Goal: Information Seeking & Learning: Learn about a topic

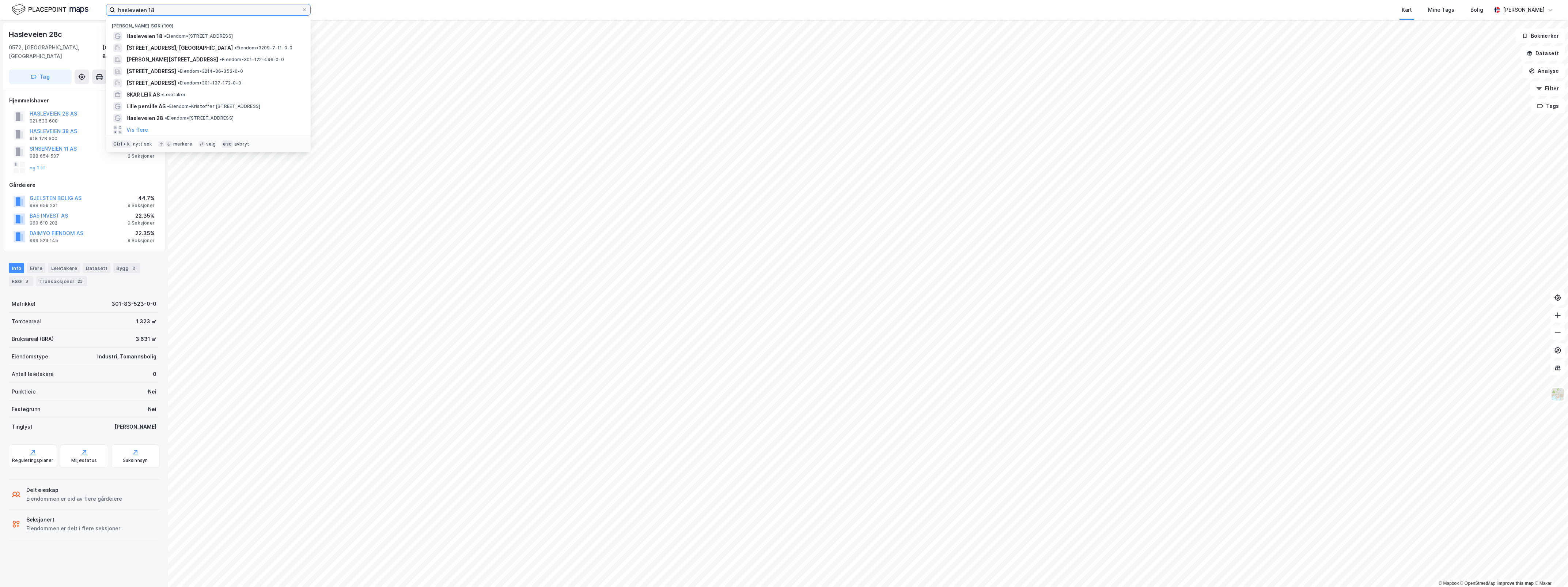
click at [167, 13] on input "hasleveien 18" at bounding box center [208, 10] width 186 height 11
drag, startPoint x: 169, startPoint y: 11, endPoint x: 97, endPoint y: 12, distance: 72.0
click at [103, 12] on div "hasleveien 18 Nylige søk (100) Hasleveien 18 • Eiendom • [STREET_ADDRESS], [GEO…" at bounding box center [784, 10] width 1568 height 19
type input "[PERSON_NAME]"
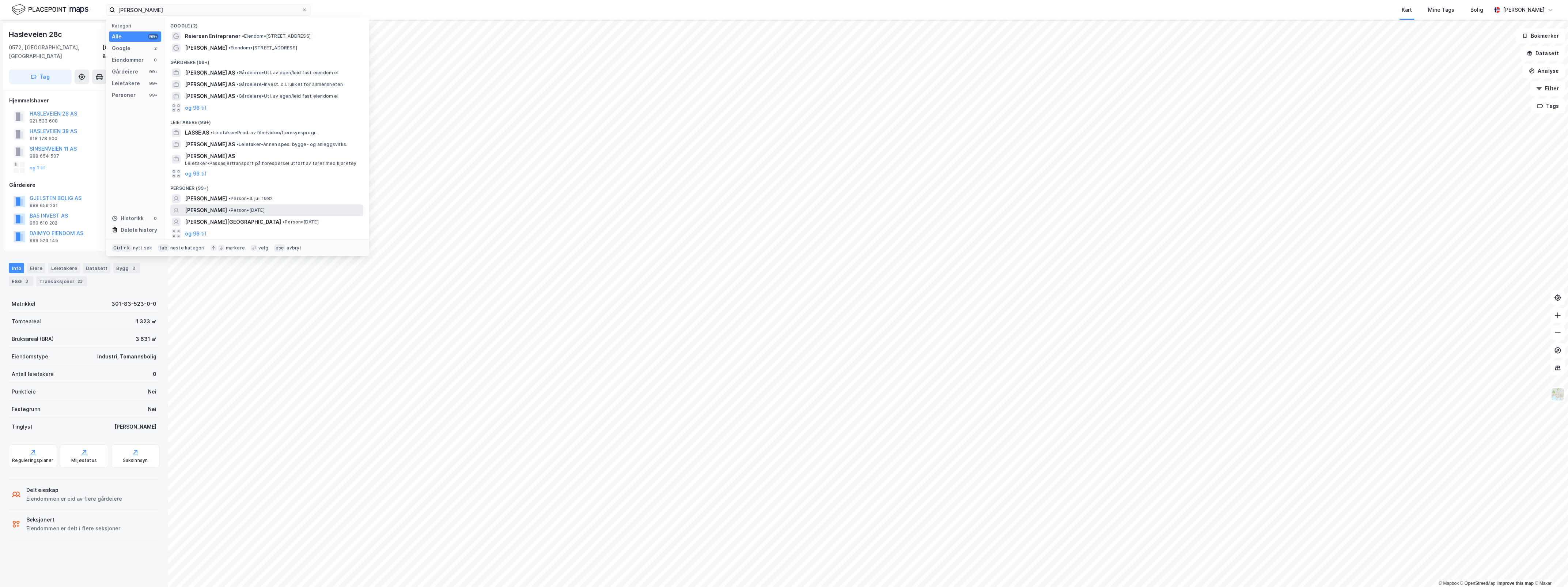
click at [265, 208] on span "• Person • [DATE]" at bounding box center [246, 210] width 36 height 6
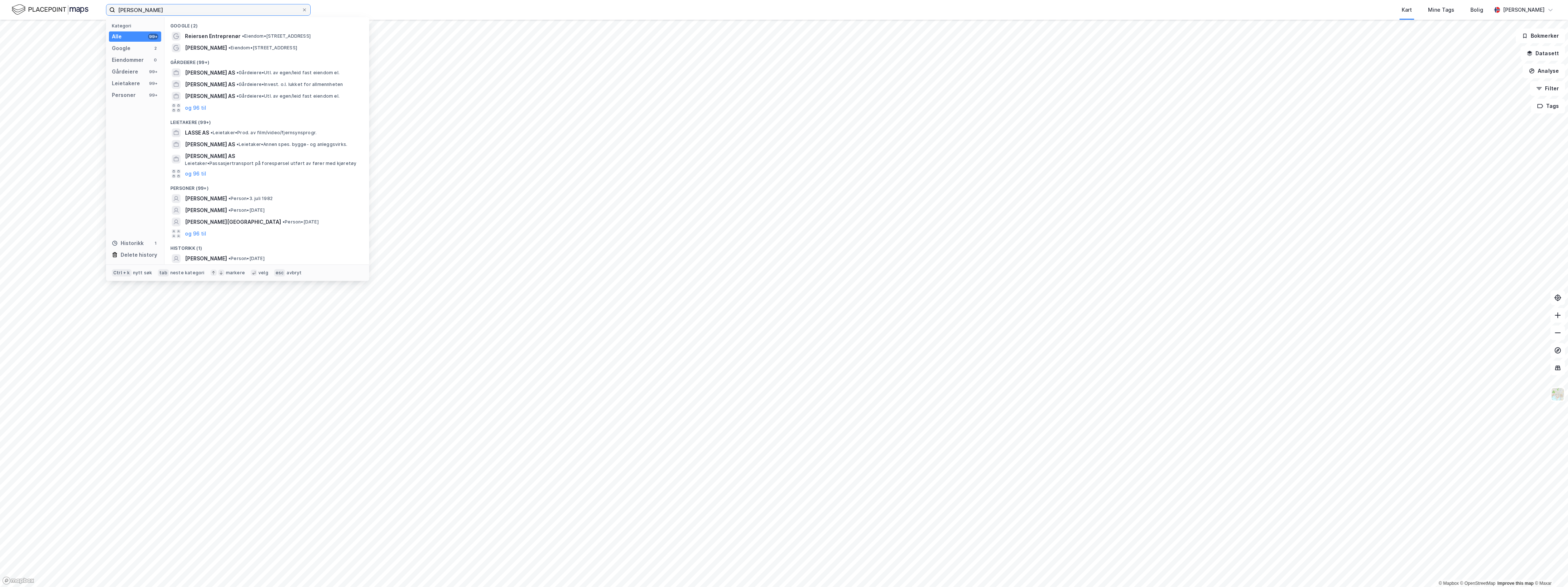
click at [162, 10] on input "[PERSON_NAME]" at bounding box center [208, 10] width 186 height 11
click at [197, 231] on button "og 96 til" at bounding box center [195, 233] width 21 height 9
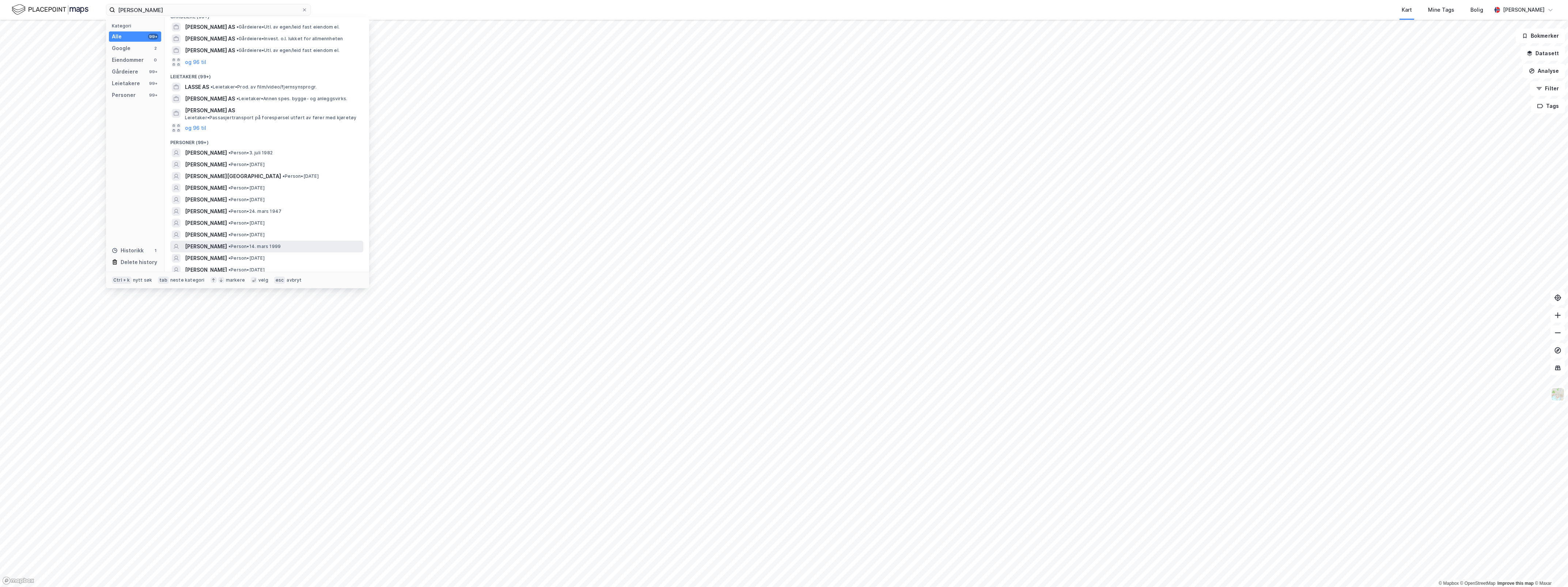
scroll to position [91, 0]
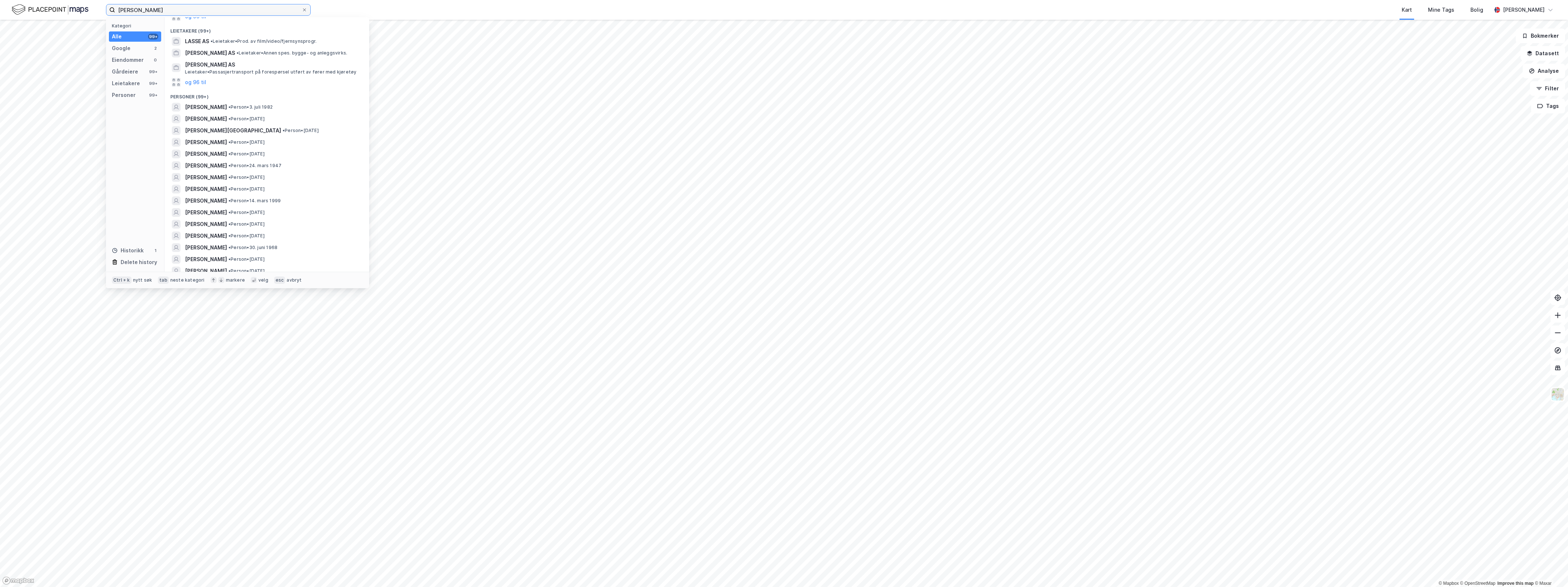
drag, startPoint x: 162, startPoint y: 6, endPoint x: 118, endPoint y: 1, distance: 44.3
click at [118, 1] on div "[PERSON_NAME] Kategori Alle 99+ Google 2 Eiendommer 0 Gårdeiere 99+ Leietakere …" at bounding box center [784, 10] width 1568 height 19
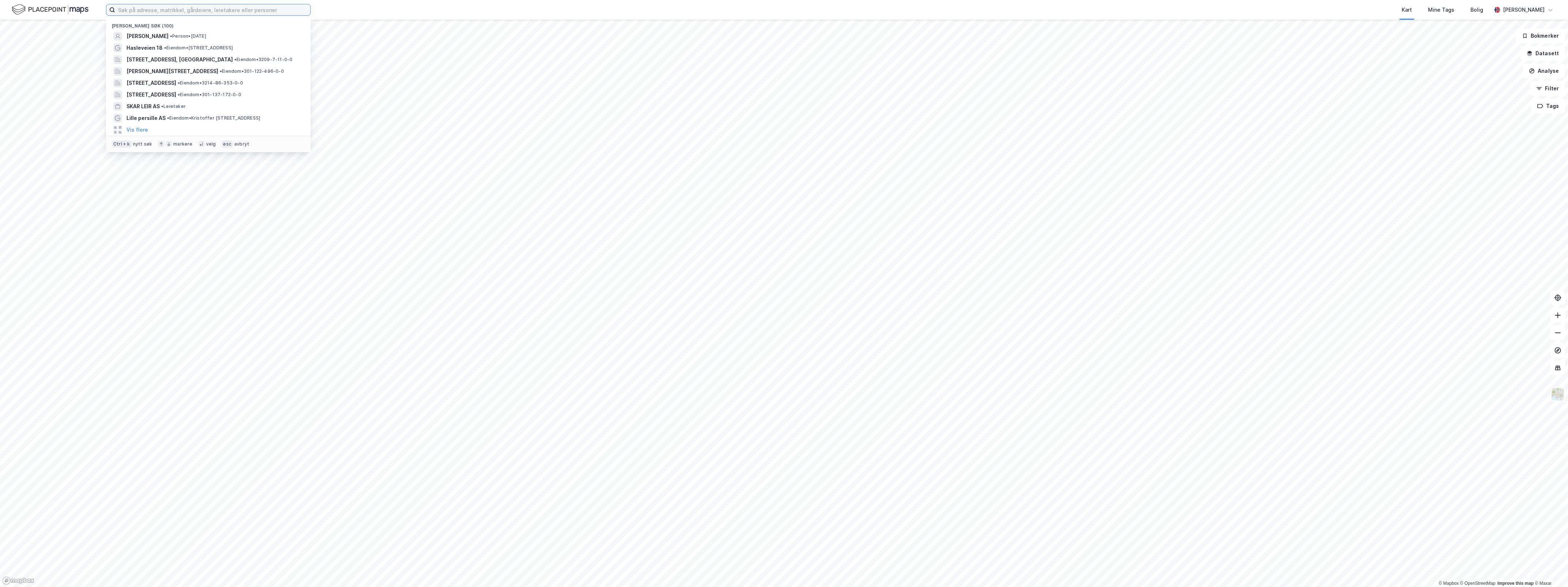
paste input "Vipevegen 16, 2008 Fjerdingby"
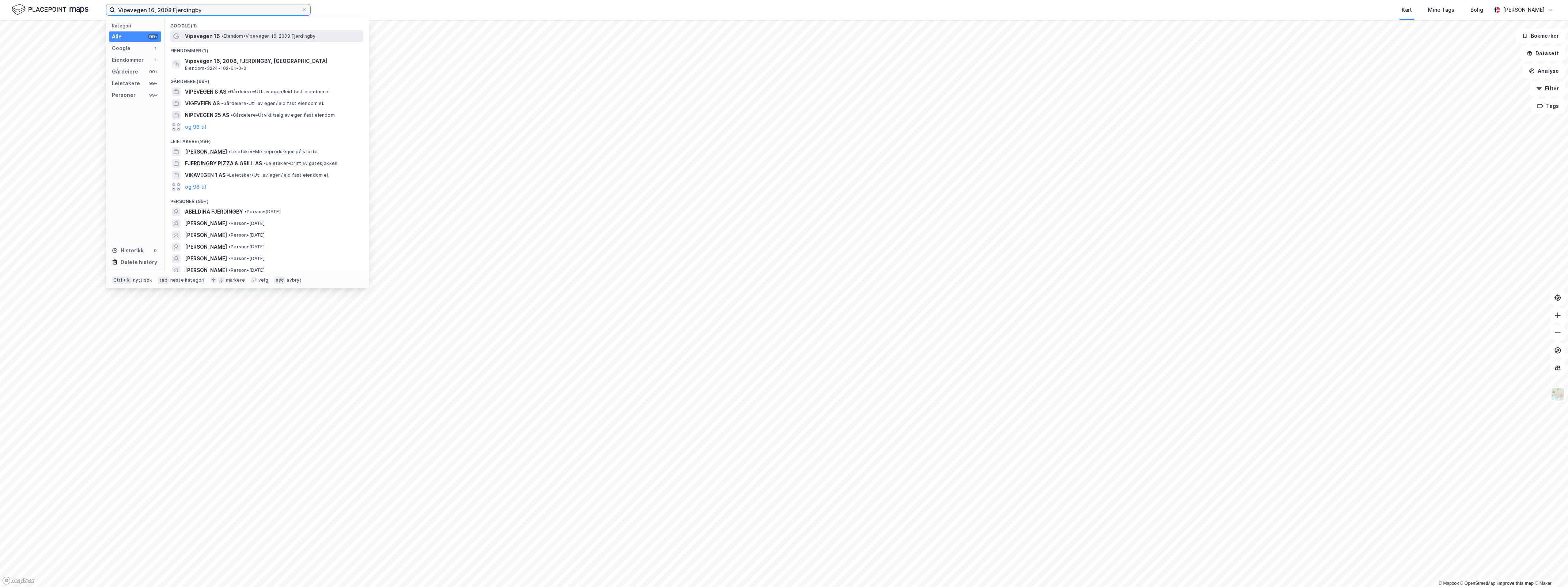
type input "Vipevegen 16, 2008 Fjerdingby"
click at [234, 30] on div "Vipevegen 16 • Eiendom • Vipevegen 16, 2008 Fjerdingby" at bounding box center [267, 36] width 193 height 12
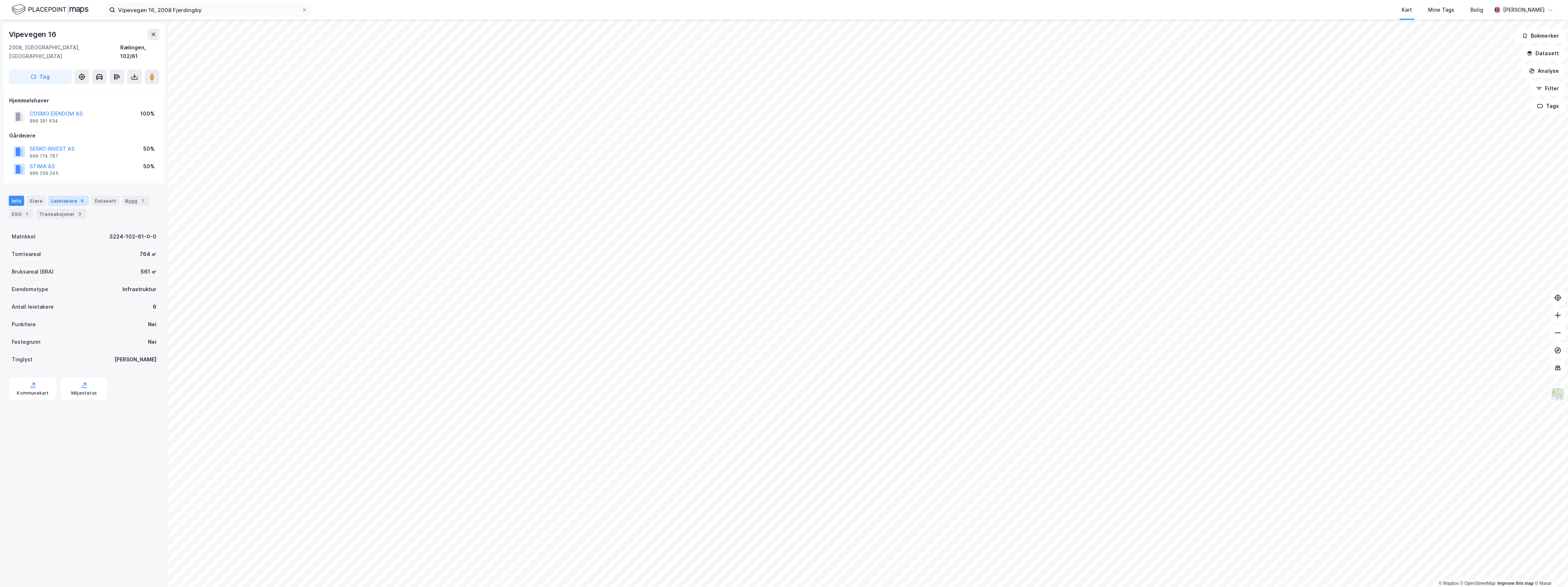
click at [70, 195] on div "Leietakere 6" at bounding box center [68, 200] width 41 height 10
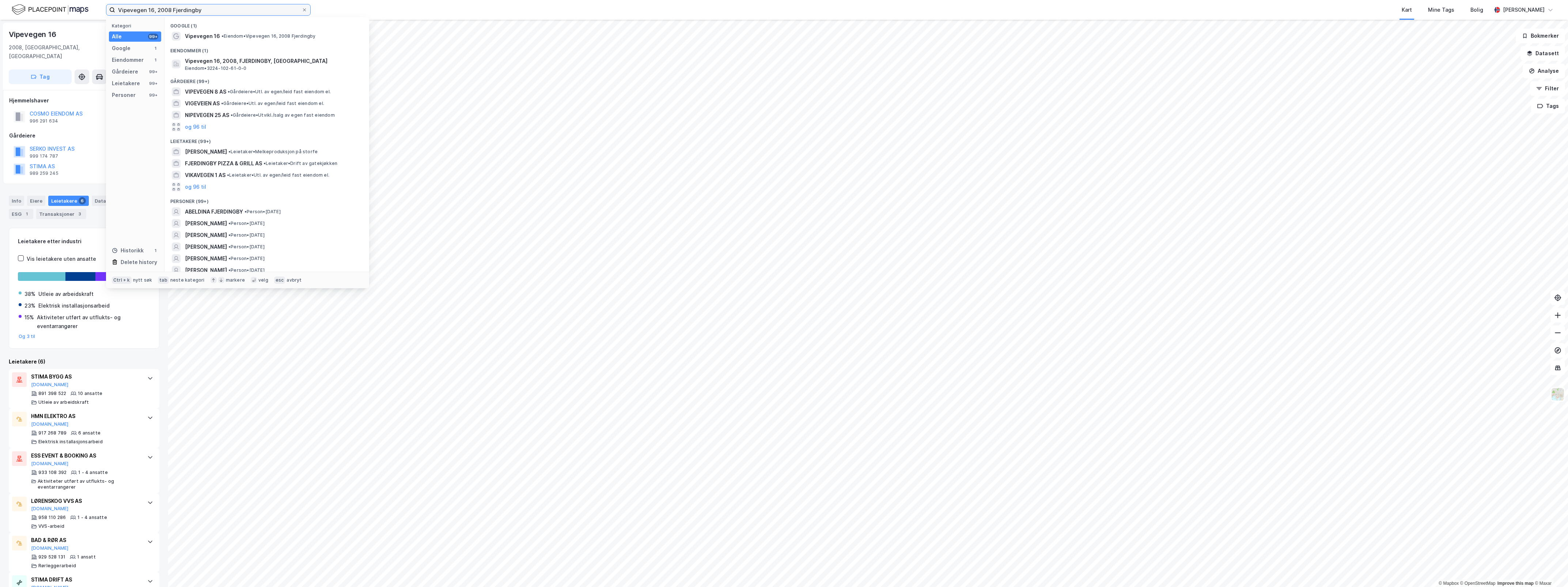
drag, startPoint x: 214, startPoint y: 12, endPoint x: 102, endPoint y: -3, distance: 113.0
click at [102, 0] on html "Vipevegen 16, 2008 Fjerdingby Kategori Alle 99+ Google 1 Eiendommer 1 Gårdeiere…" at bounding box center [784, 294] width 1568 height 587
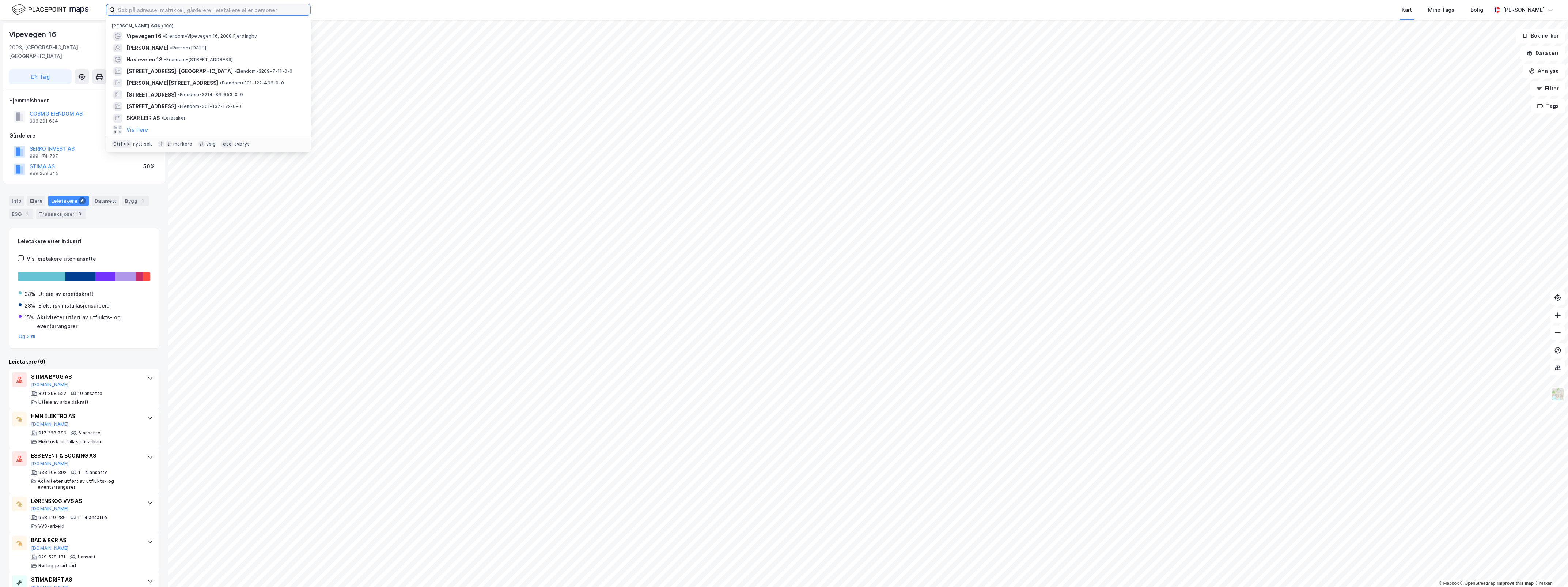
paste input "Lasti Eiendom AS"
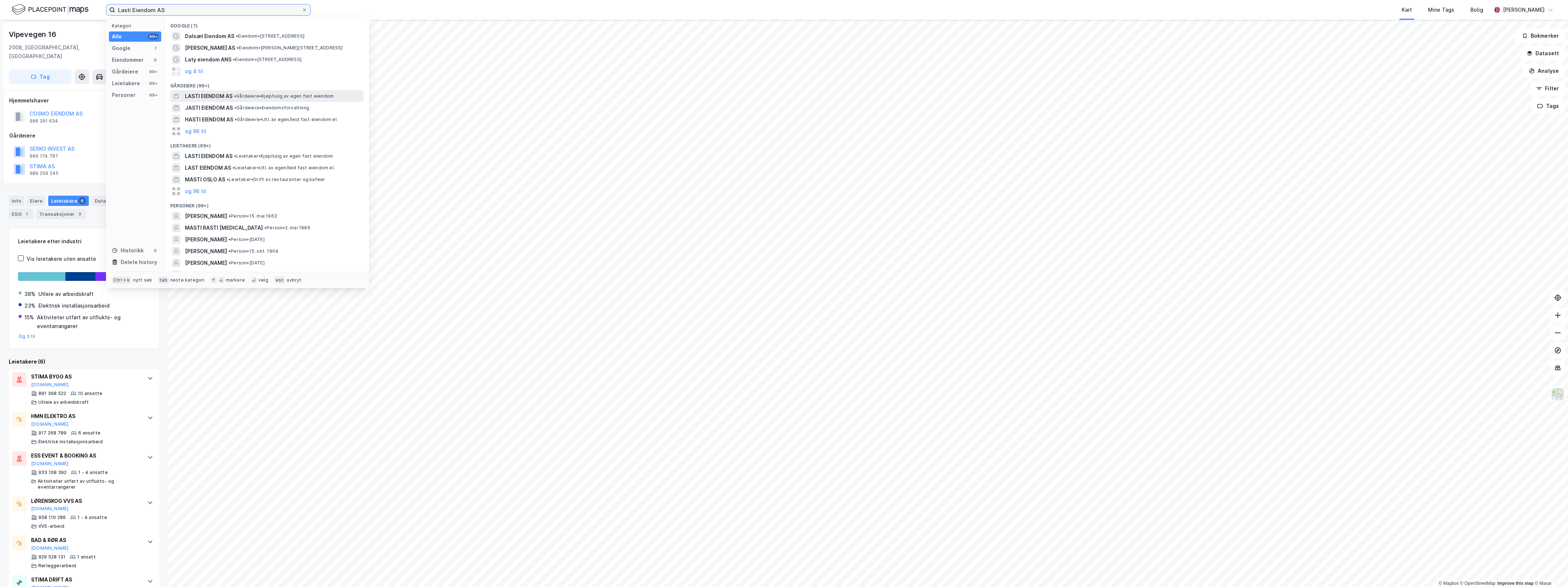
type input "Lasti Eiendom AS"
click at [252, 93] on span "• Gårdeiere • Kjøp/salg av egen fast eiendom" at bounding box center [284, 96] width 100 height 6
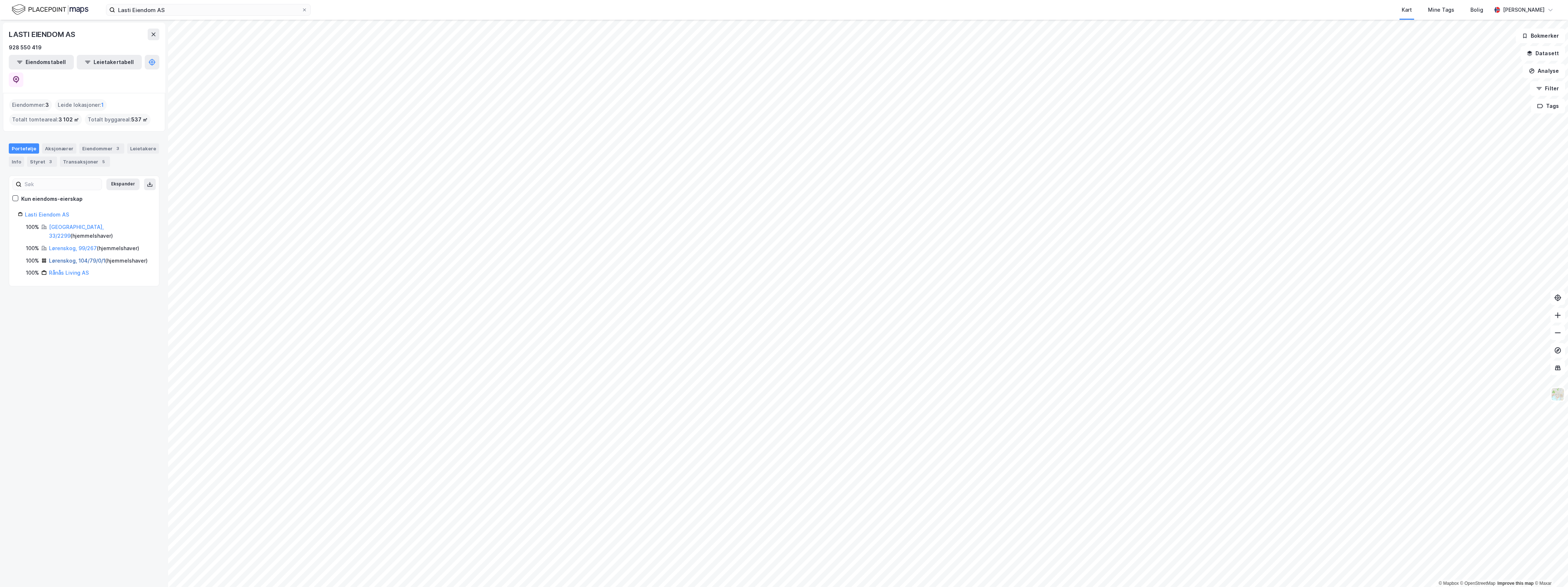
click at [86, 258] on link "Lørenskog, 104/79/0/1" at bounding box center [77, 261] width 56 height 6
click at [70, 245] on link "Lørenskog, 99/267" at bounding box center [72, 248] width 48 height 6
click at [64, 223] on link "[GEOGRAPHIC_DATA], 33/2299" at bounding box center [76, 231] width 55 height 15
